Goal: Information Seeking & Learning: Learn about a topic

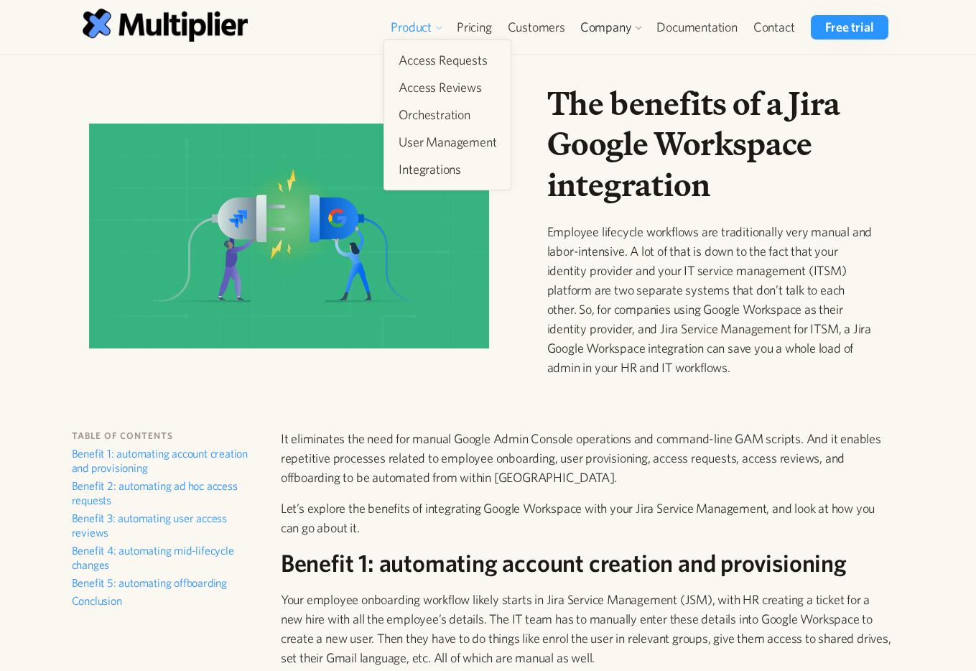
click at [411, 27] on div "Product" at bounding box center [411, 27] width 41 height 17
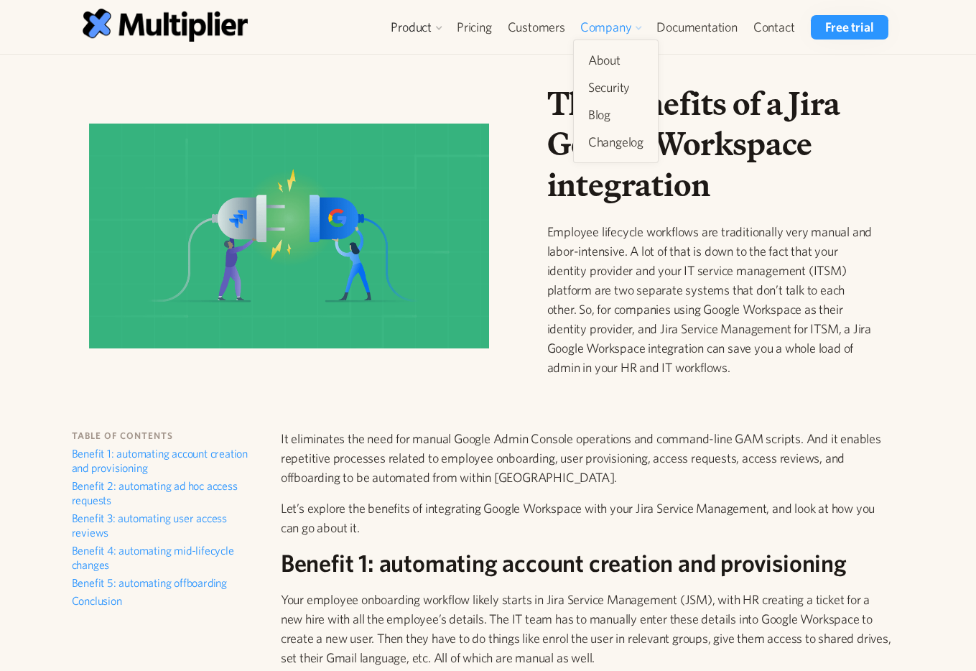
click at [584, 31] on div "Company" at bounding box center [606, 27] width 52 height 17
click at [603, 90] on link "Security" at bounding box center [615, 88] width 67 height 26
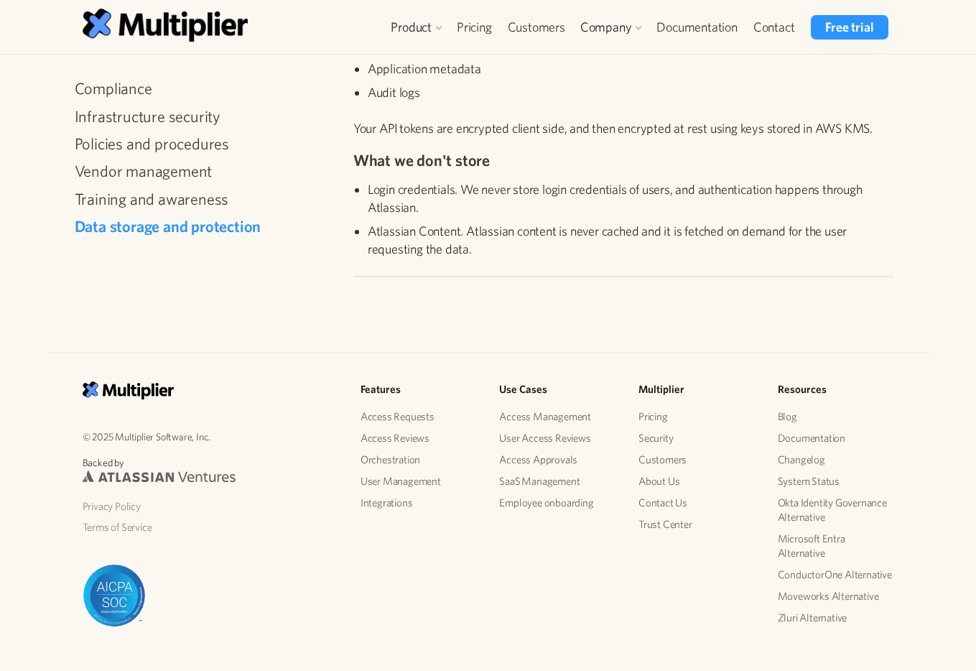
scroll to position [2020, 0]
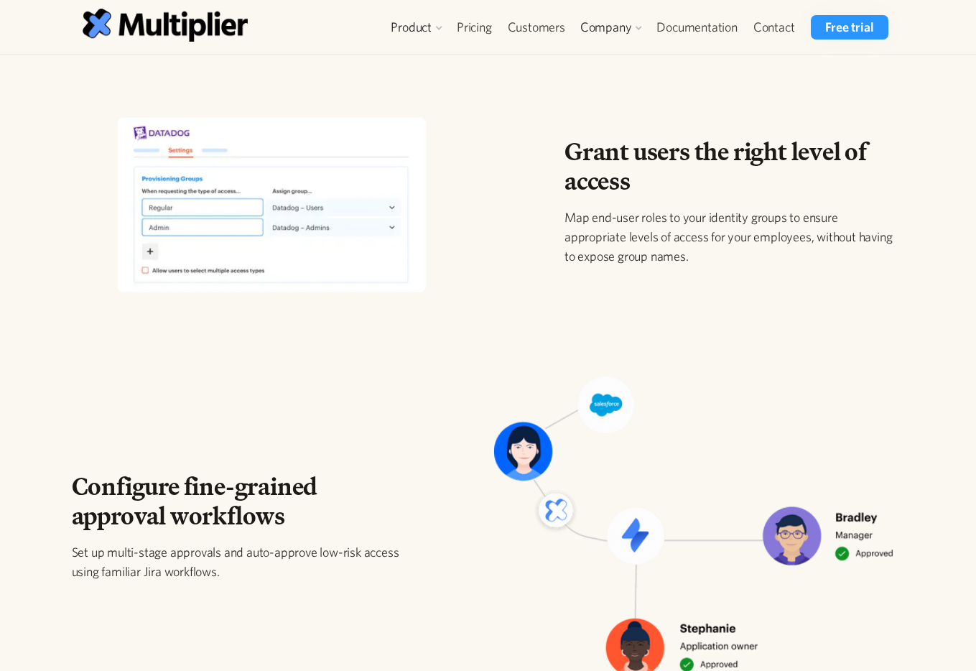
scroll to position [205, 0]
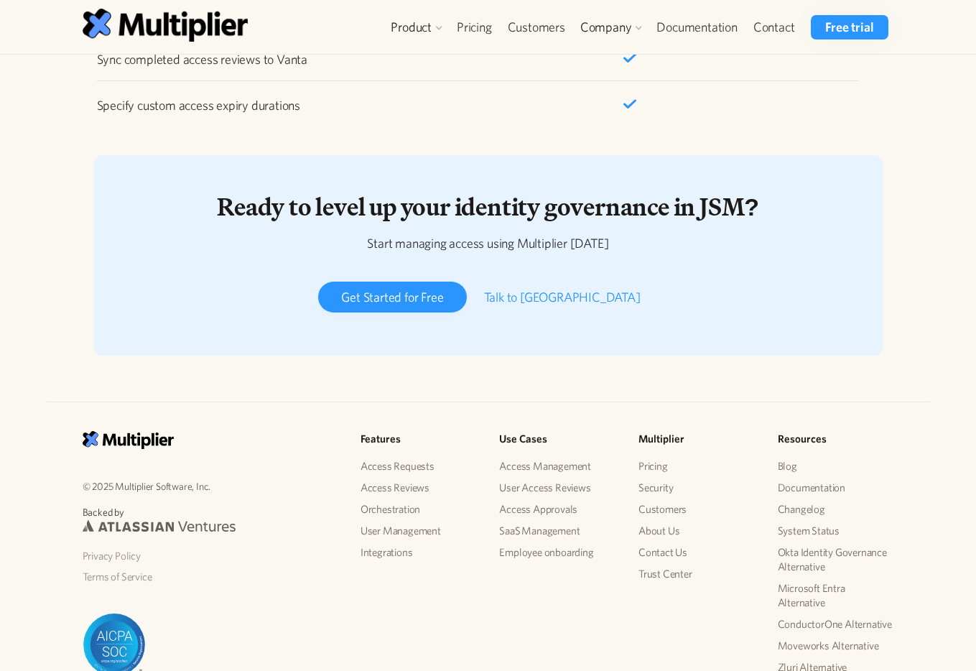
scroll to position [2738, 0]
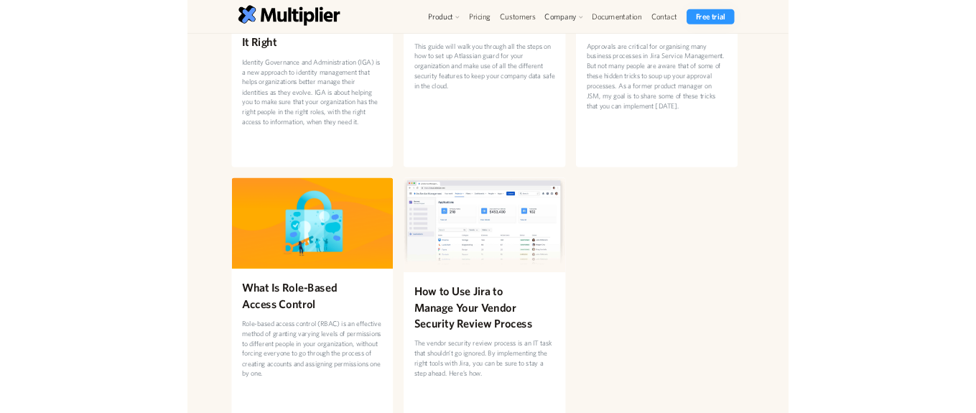
scroll to position [1887, 0]
